Goal: Task Accomplishment & Management: Manage account settings

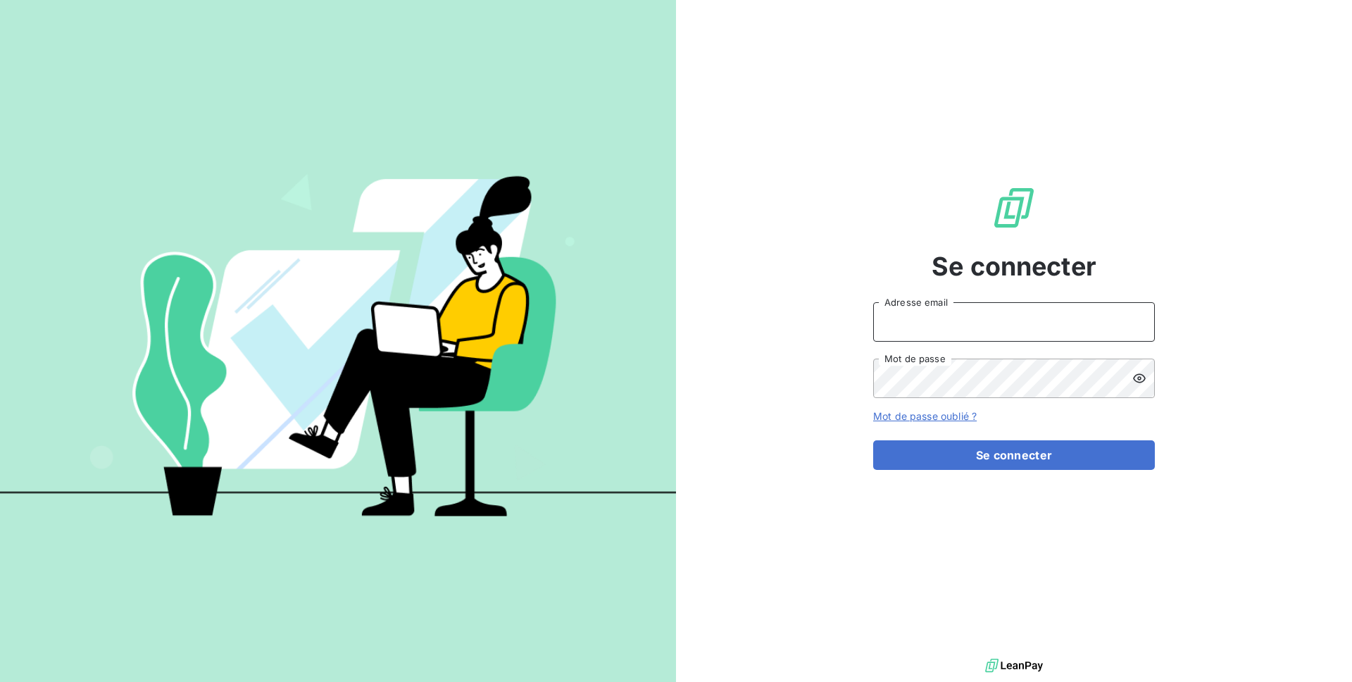
click at [942, 304] on input "Adresse email" at bounding box center [1014, 321] width 282 height 39
type input "admin@login"
click at [873, 440] on button "Se connecter" at bounding box center [1014, 455] width 282 height 30
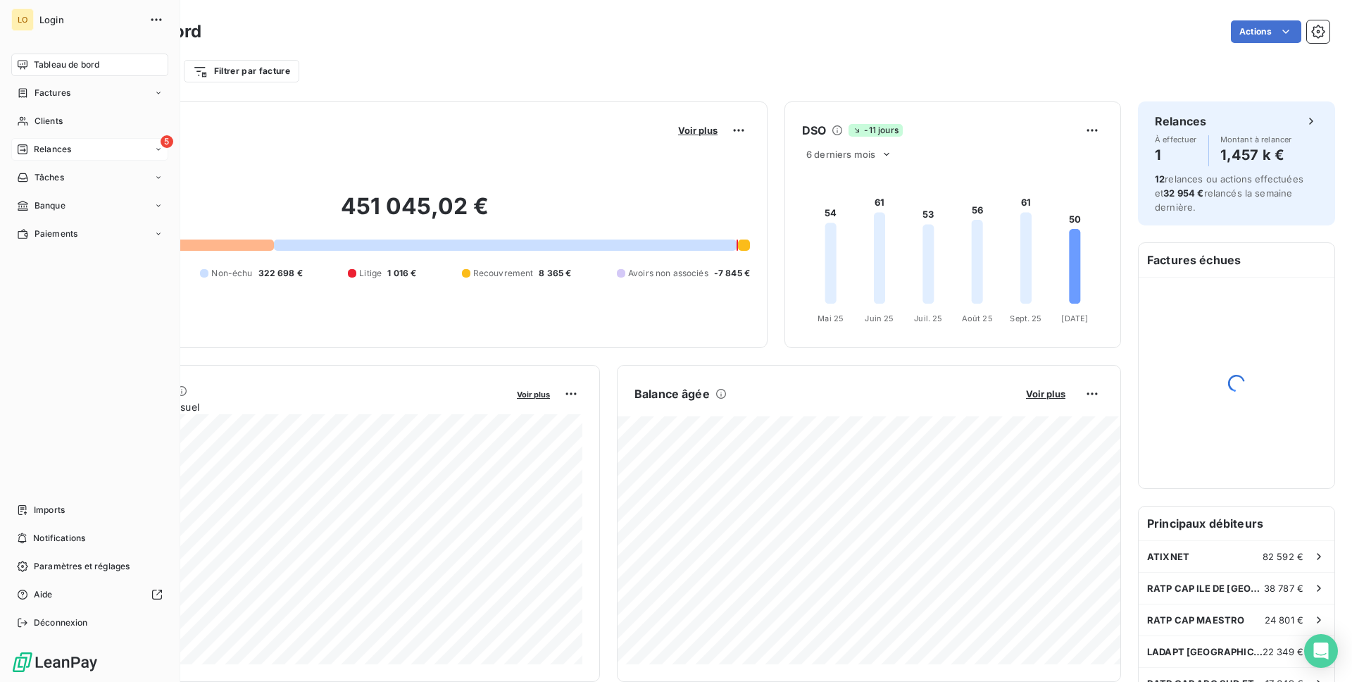
click at [82, 159] on div "5 Relances" at bounding box center [89, 149] width 157 height 23
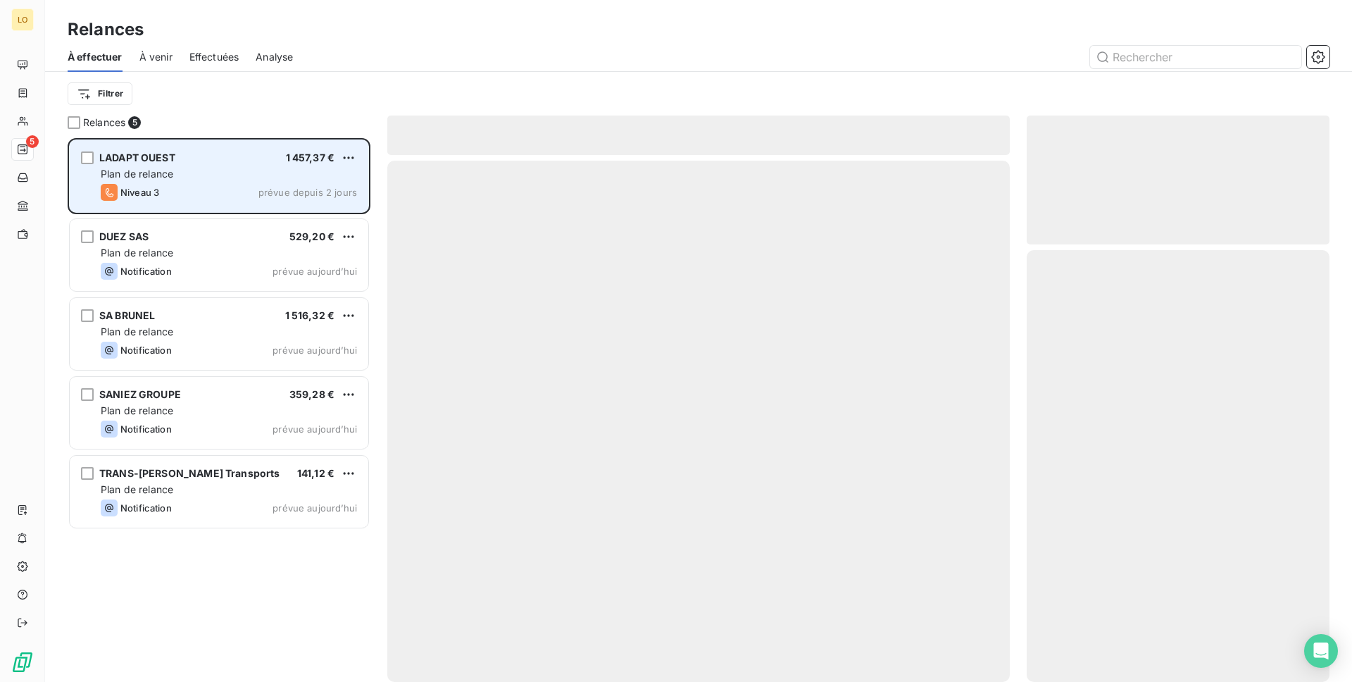
scroll to position [544, 303]
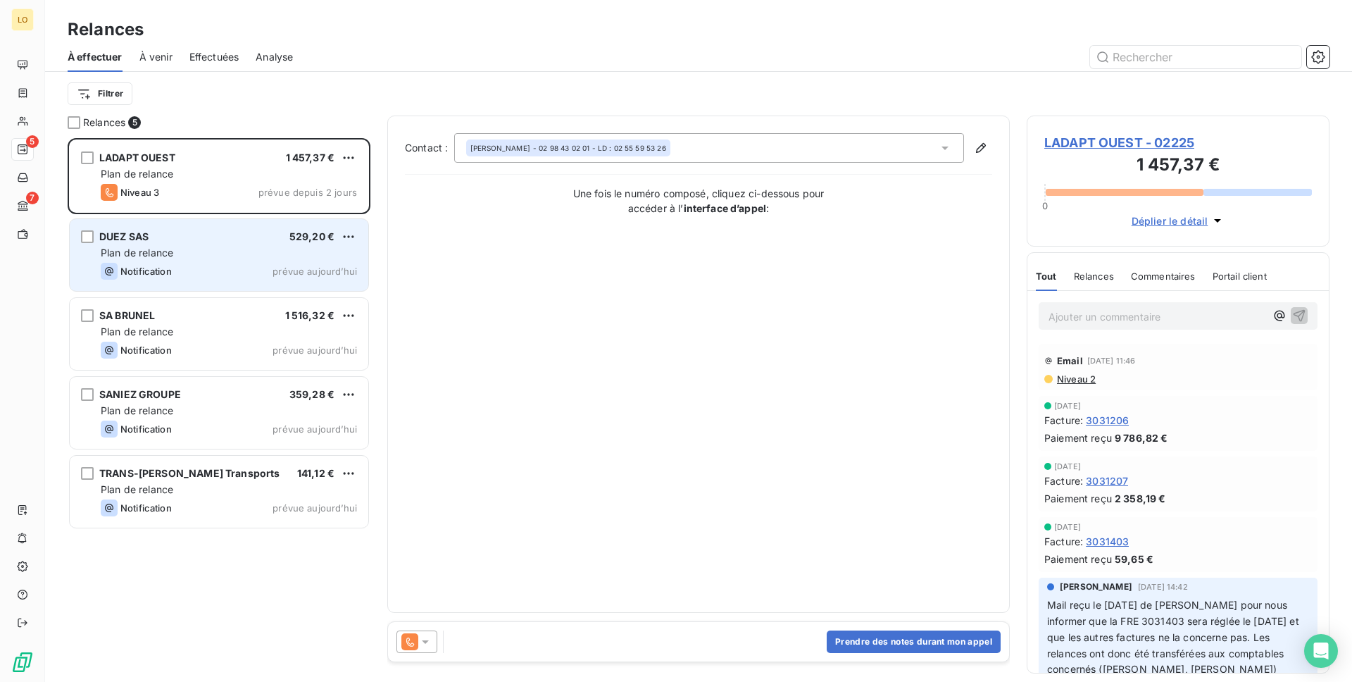
click at [158, 263] on div "Notification" at bounding box center [136, 271] width 71 height 17
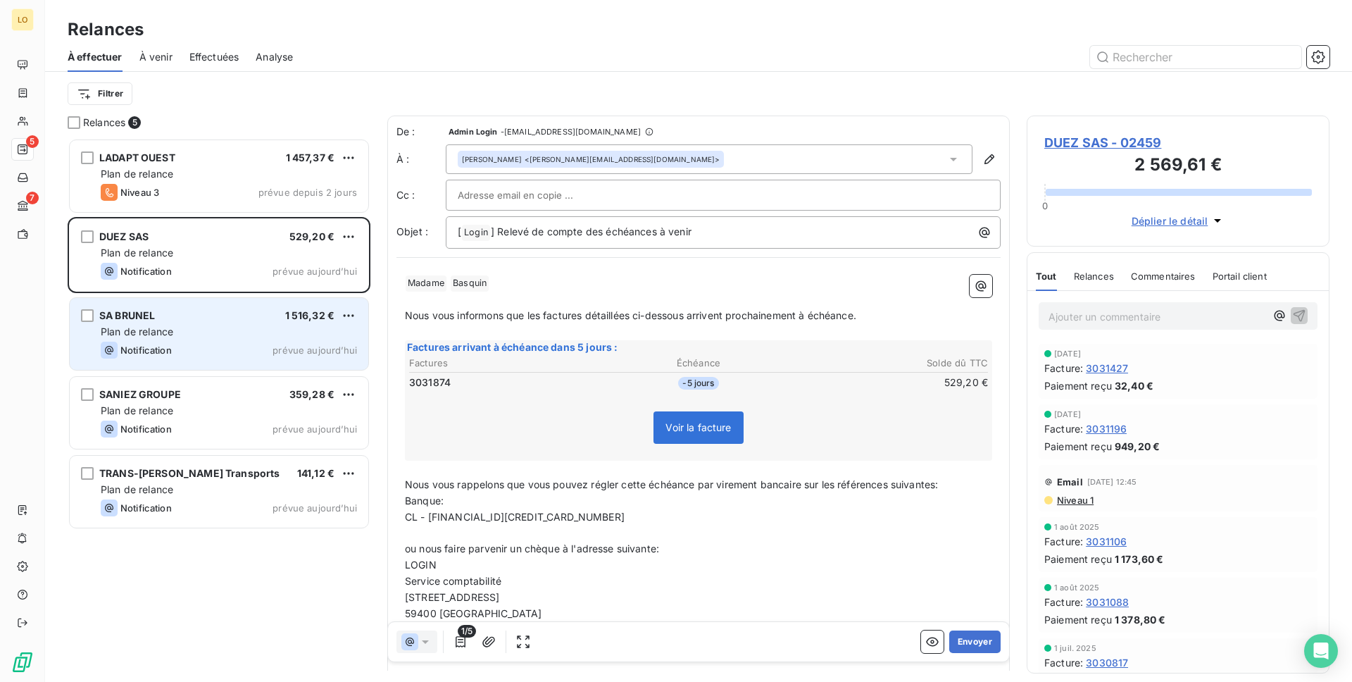
click at [168, 322] on div "SA BRUNEL 1 516,32 € Plan de relance Notification prévue [DATE]" at bounding box center [219, 334] width 299 height 72
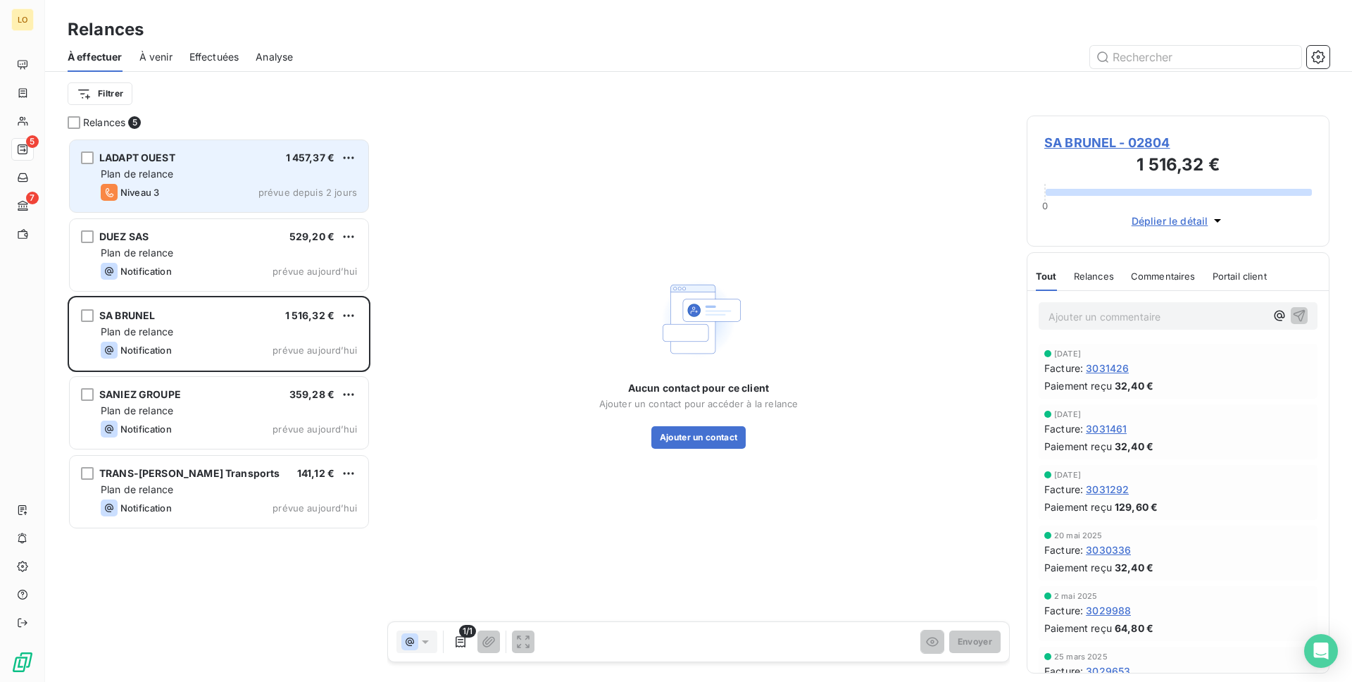
click at [170, 189] on div "Niveau 3 prévue depuis 2 jours" at bounding box center [229, 192] width 256 height 17
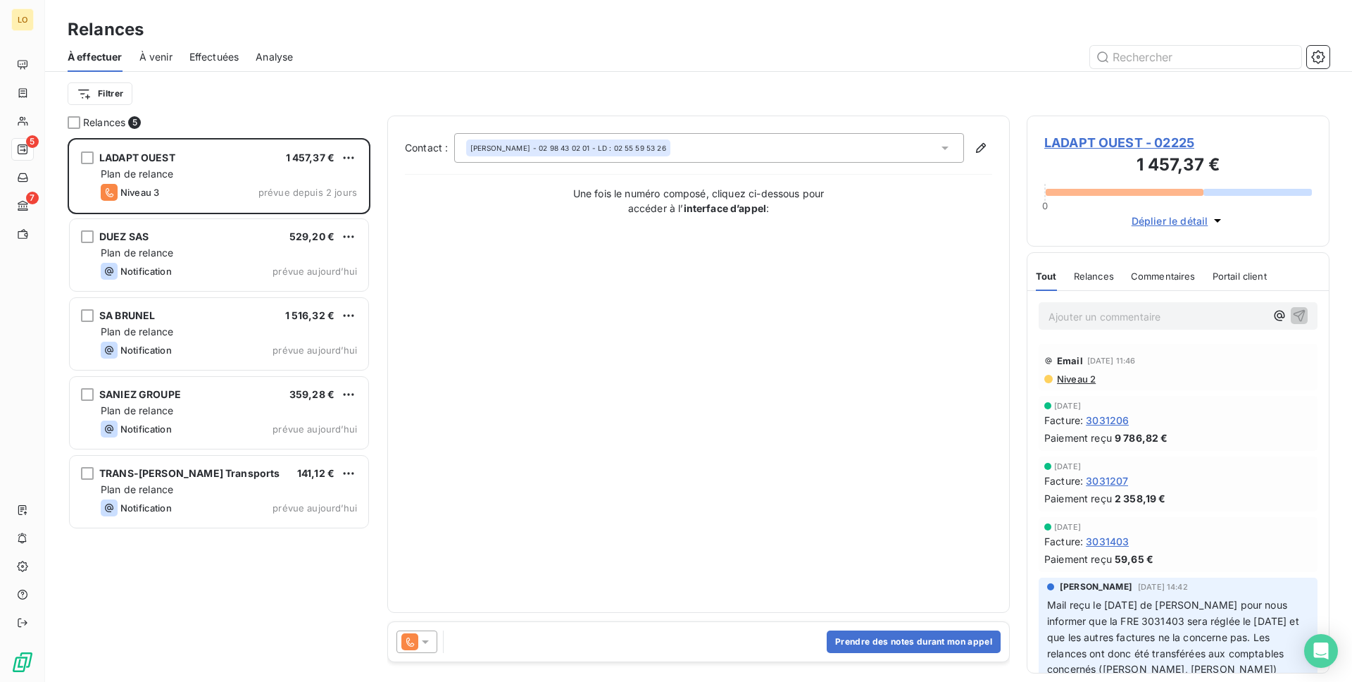
click at [421, 646] on icon at bounding box center [425, 642] width 14 height 14
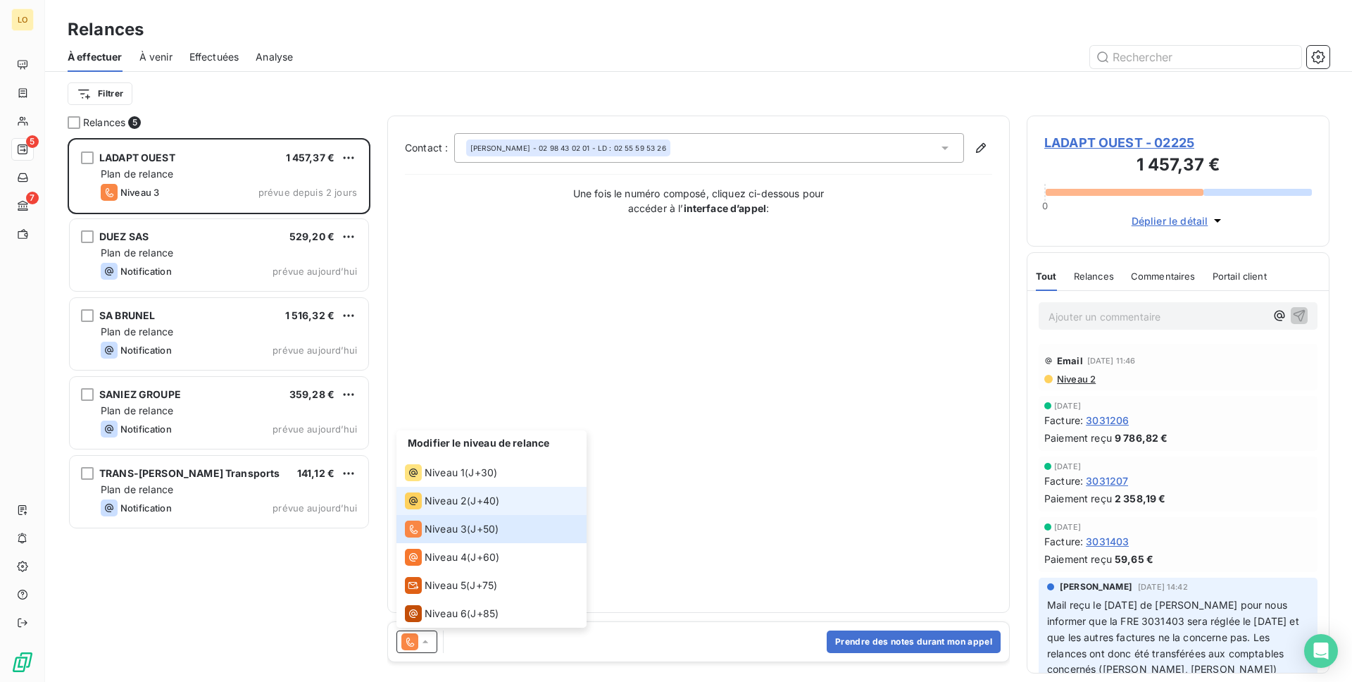
click at [469, 492] on div "Niveau 2 ( J+40 )" at bounding box center [452, 500] width 94 height 17
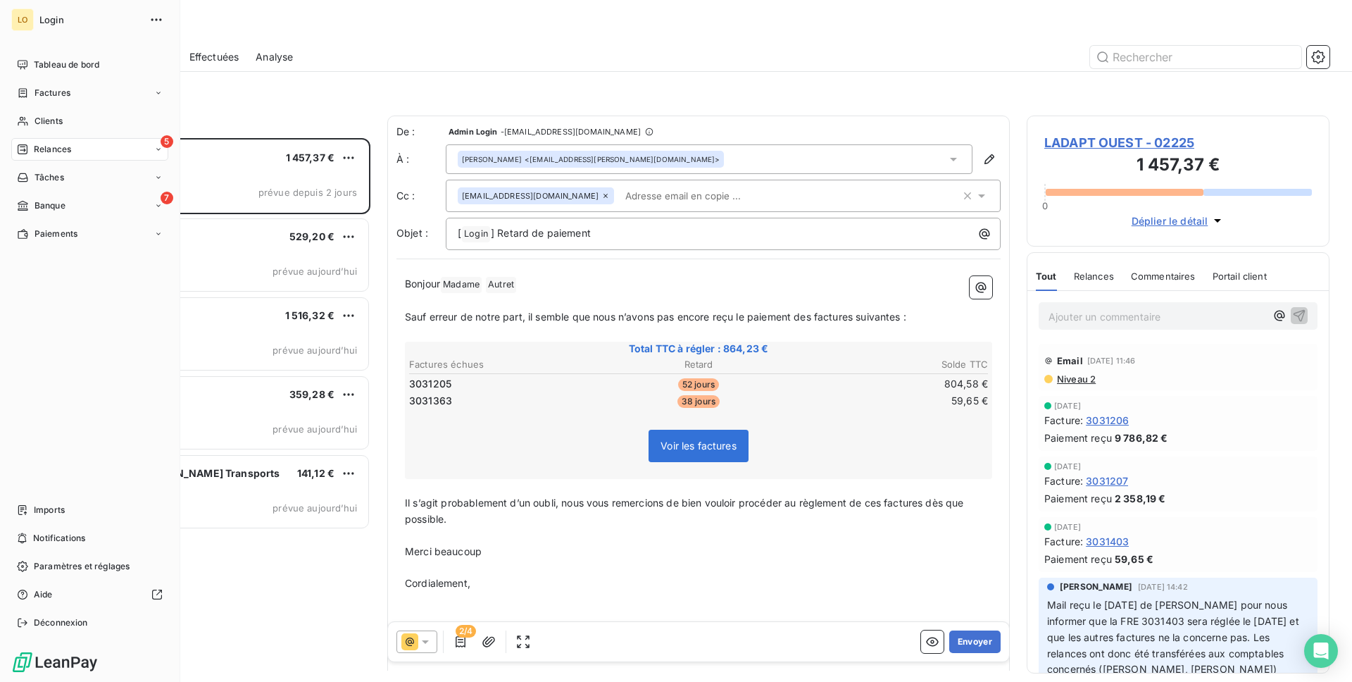
click at [35, 68] on span "Tableau de bord" at bounding box center [67, 64] width 66 height 13
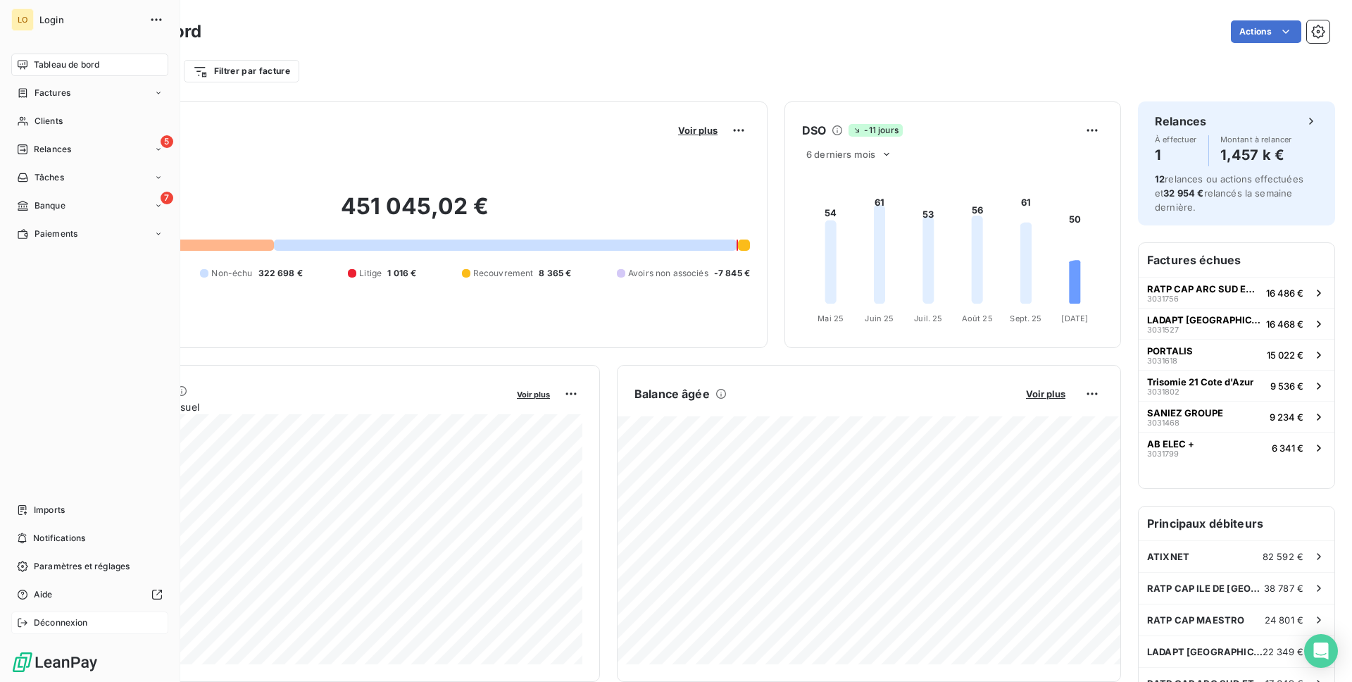
click at [58, 621] on span "Déconnexion" at bounding box center [61, 622] width 54 height 13
